Goal: Task Accomplishment & Management: Manage account settings

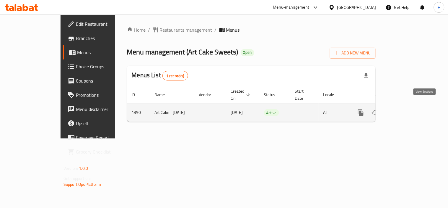
click at [411, 106] on link "enhanced table" at bounding box center [404, 113] width 14 height 14
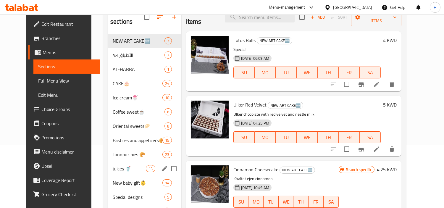
scroll to position [66, 0]
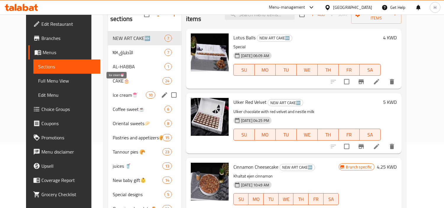
click at [114, 91] on span "Ice cream🍧" at bounding box center [129, 94] width 33 height 7
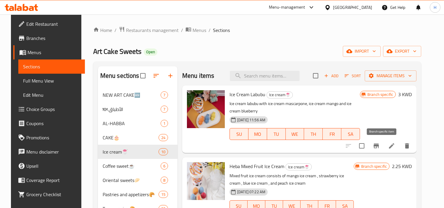
click at [379, 146] on icon "Branch-specific-item" at bounding box center [375, 145] width 5 height 5
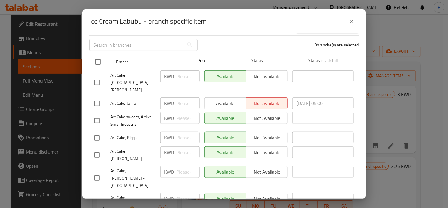
scroll to position [66, 0]
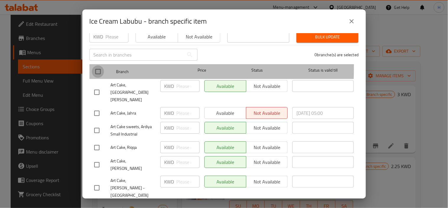
click at [97, 65] on input "checkbox" at bounding box center [98, 71] width 12 height 12
checkbox input "true"
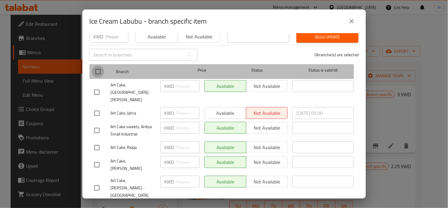
checkbox input "true"
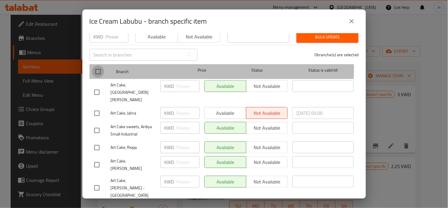
checkbox input "true"
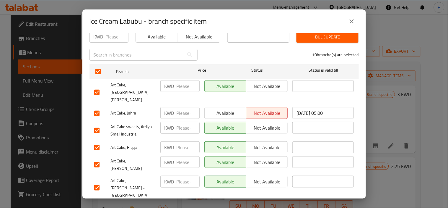
click at [97, 87] on input "checkbox" at bounding box center [97, 92] width 12 height 12
checkbox input "false"
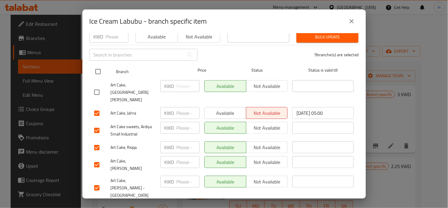
click at [96, 66] on input "checkbox" at bounding box center [98, 71] width 12 height 12
checkbox input "true"
click at [97, 68] on input "checkbox" at bounding box center [98, 71] width 12 height 12
checkbox input "false"
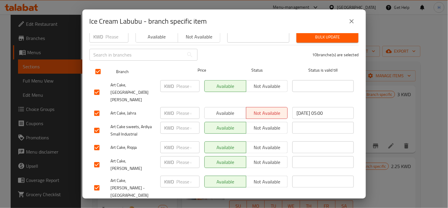
checkbox input "false"
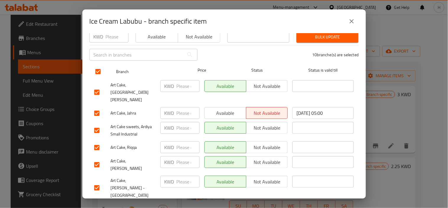
checkbox input "false"
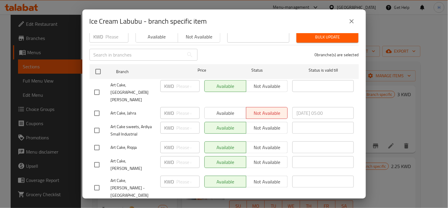
click at [99, 86] on input "checkbox" at bounding box center [97, 92] width 12 height 12
checkbox input "true"
click at [181, 85] on input "number" at bounding box center [188, 86] width 23 height 12
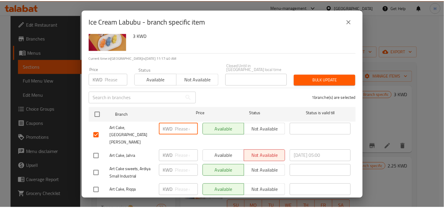
scroll to position [33, 0]
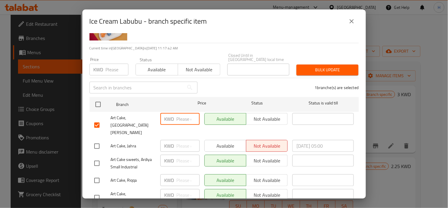
click at [395, 126] on div "Ice Cream Labubu - branch specific item Ice Cream Labubu Ice cream labubu with …" at bounding box center [224, 104] width 448 height 208
click at [352, 23] on icon "close" at bounding box center [352, 21] width 7 height 7
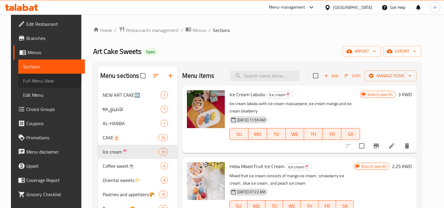
click at [34, 78] on span "Full Menu View" at bounding box center [51, 80] width 57 height 7
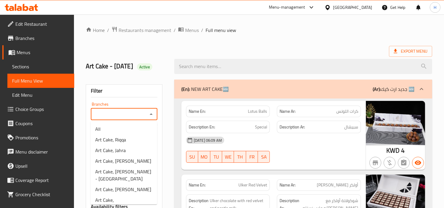
click at [138, 118] on input "Branches" at bounding box center [119, 114] width 53 height 8
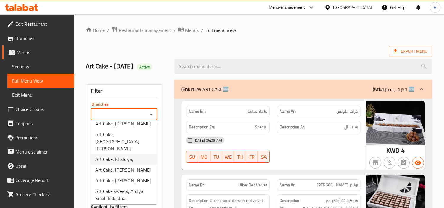
scroll to position [67, 0]
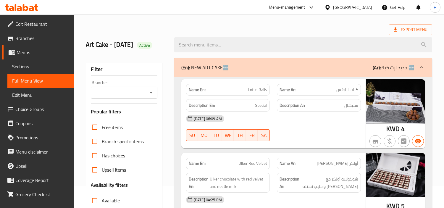
scroll to position [33, 0]
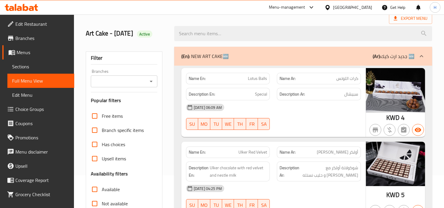
click at [41, 108] on span "Choice Groups" at bounding box center [42, 109] width 54 height 7
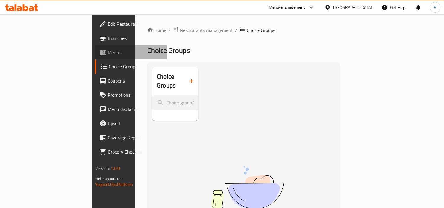
click at [108, 51] on span "Menus" at bounding box center [135, 52] width 54 height 7
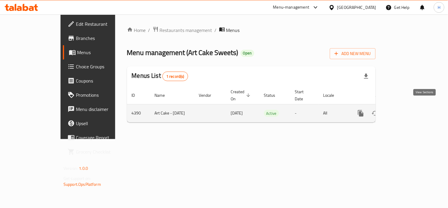
click at [411, 109] on link "enhanced table" at bounding box center [404, 113] width 14 height 14
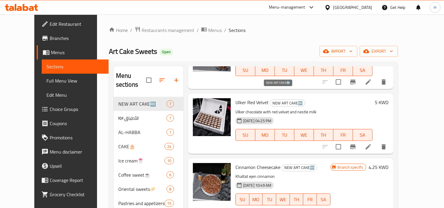
scroll to position [66, 0]
